Goal: Navigation & Orientation: Find specific page/section

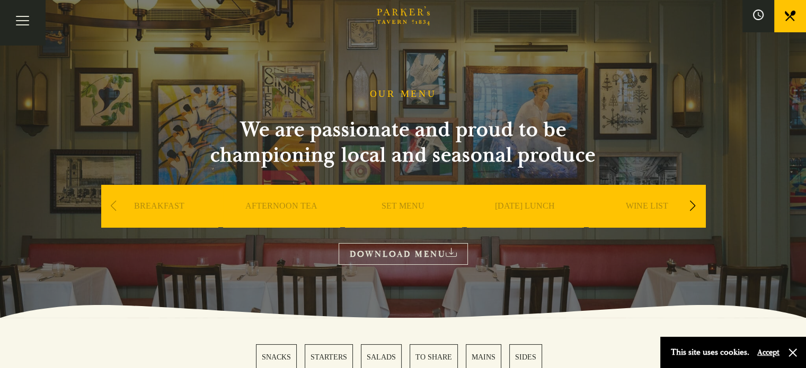
click at [161, 205] on link "BREAKFAST" at bounding box center [159, 222] width 50 height 42
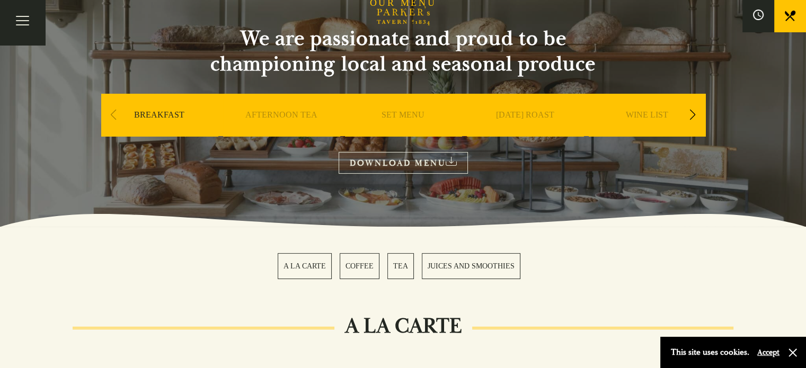
scroll to position [38, 0]
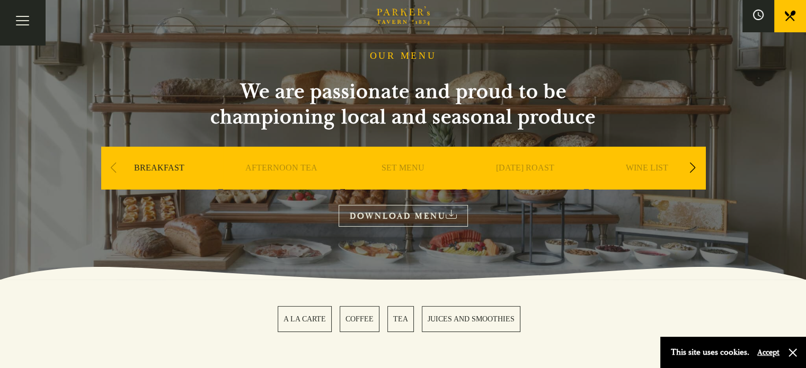
click at [155, 167] on link "BREAKFAST" at bounding box center [159, 184] width 50 height 42
